Goal: Navigation & Orientation: Go to known website

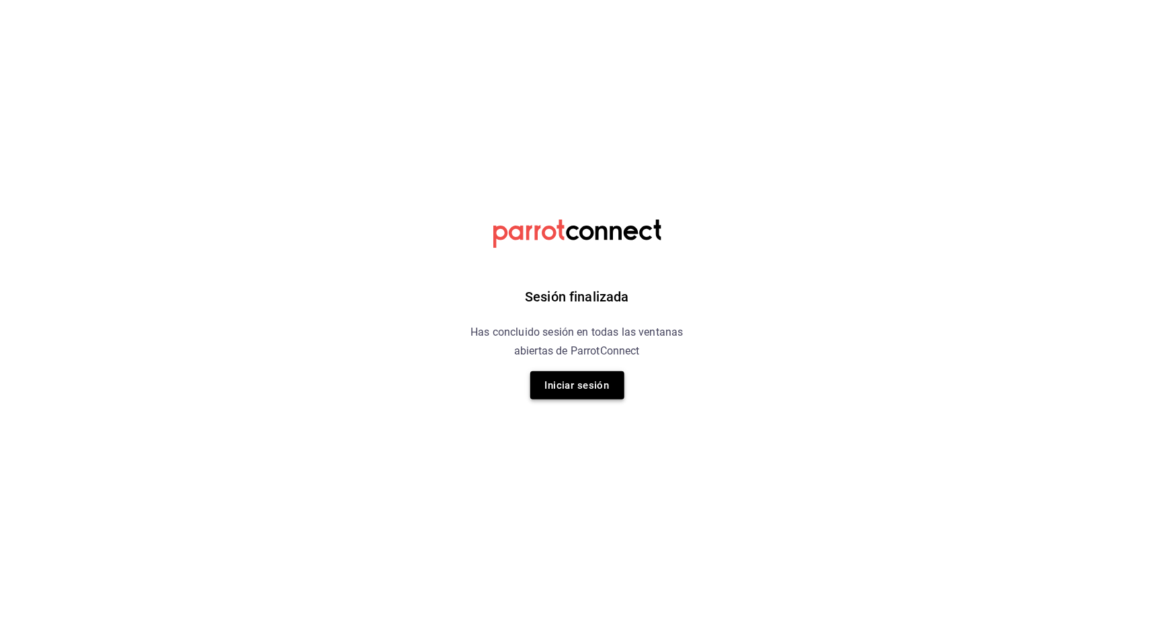
click at [575, 376] on button "Iniciar sesión" at bounding box center [577, 386] width 94 height 28
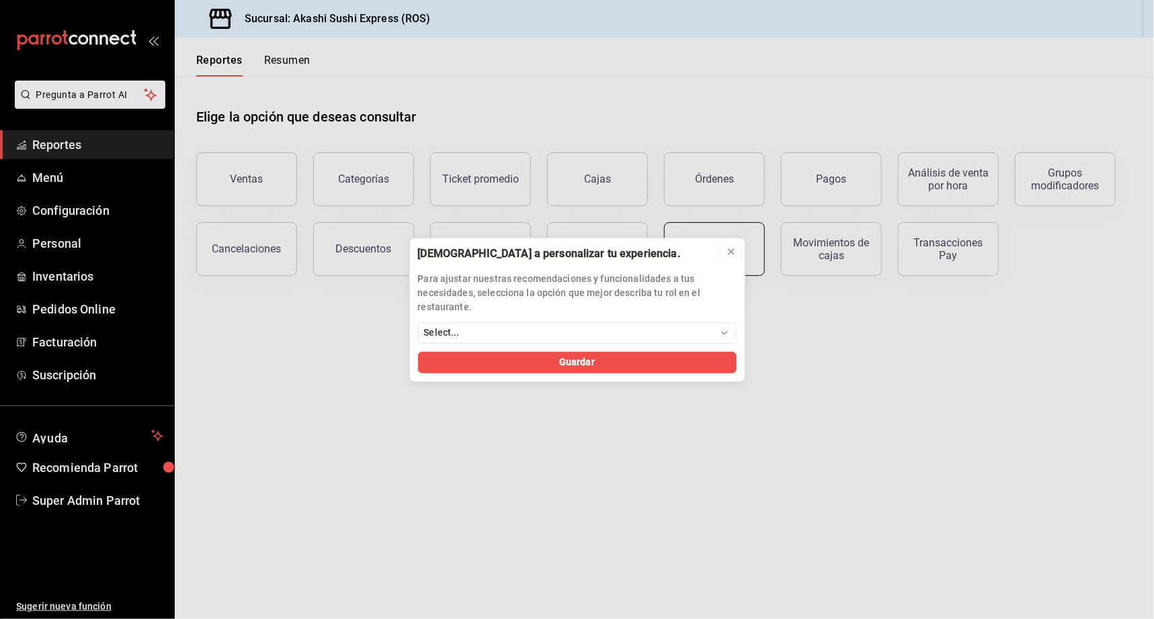
click at [728, 245] on div at bounding box center [731, 251] width 11 height 13
